Goal: Check status

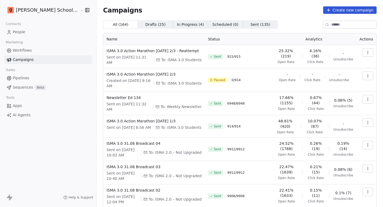
scroll to position [19, 0]
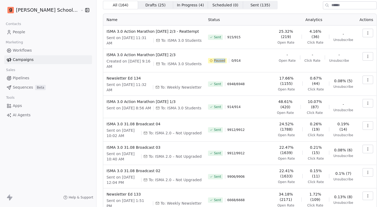
drag, startPoint x: 212, startPoint y: 52, endPoint x: 225, endPoint y: 52, distance: 13.0
click at [225, 52] on div "Paused 0 / 914" at bounding box center [238, 60] width 60 height 17
click at [225, 58] on span "Paused" at bounding box center [217, 60] width 19 height 5
drag, startPoint x: 225, startPoint y: 52, endPoint x: 207, endPoint y: 52, distance: 18.4
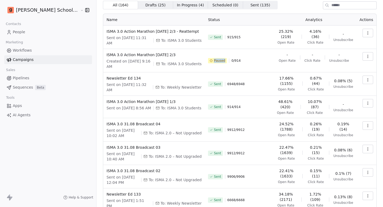
click at [208, 58] on span "Paused" at bounding box center [217, 60] width 19 height 5
drag, startPoint x: 207, startPoint y: 52, endPoint x: 221, endPoint y: 52, distance: 14.9
click at [221, 58] on span "Paused" at bounding box center [217, 60] width 19 height 5
click at [221, 59] on span "Paused" at bounding box center [219, 61] width 11 height 4
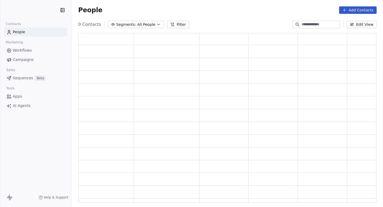
scroll to position [170, 299]
